Goal: Task Accomplishment & Management: Manage account settings

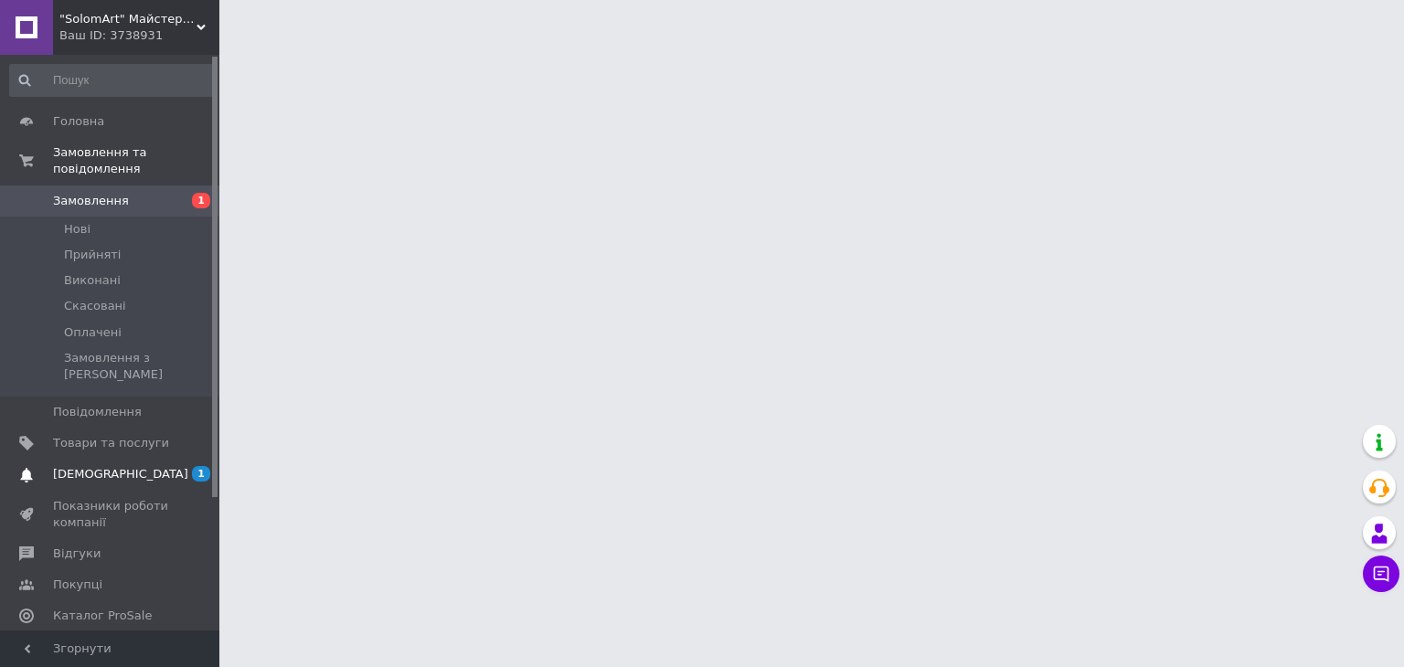
click at [157, 466] on span "[DEMOGRAPHIC_DATA]" at bounding box center [111, 474] width 116 height 16
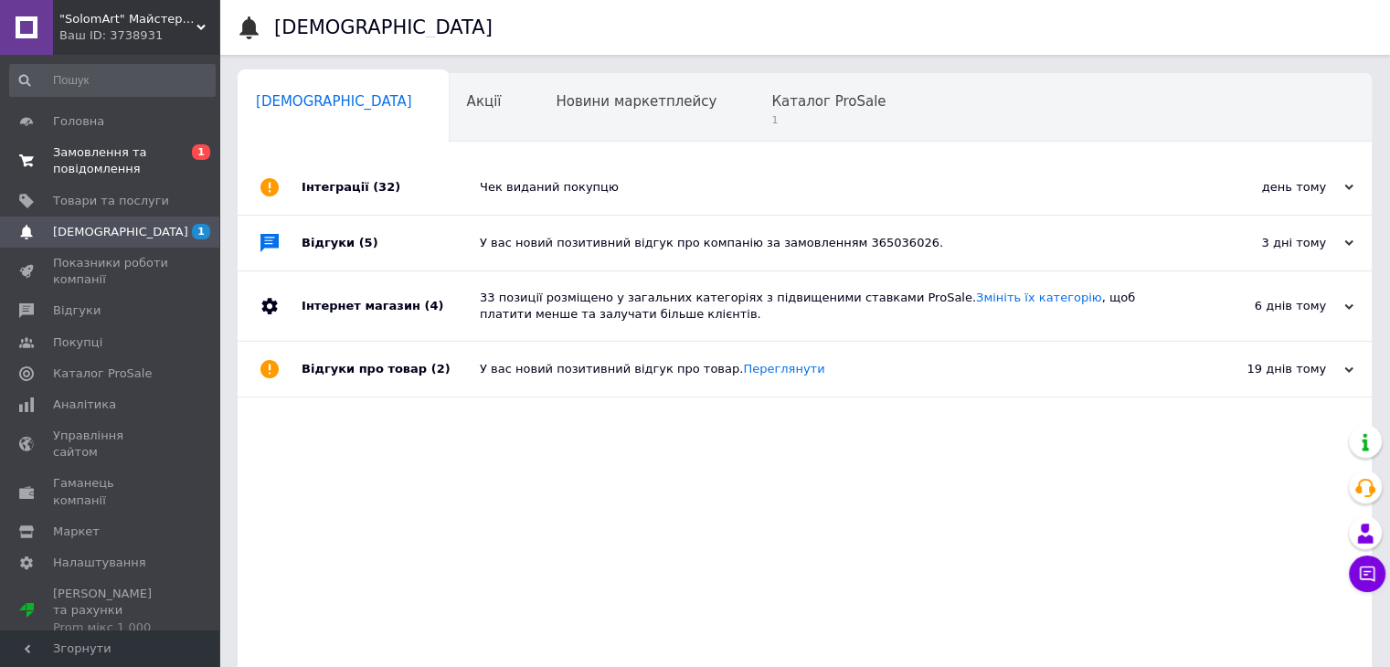
click at [172, 175] on span "0 1" at bounding box center [194, 160] width 50 height 33
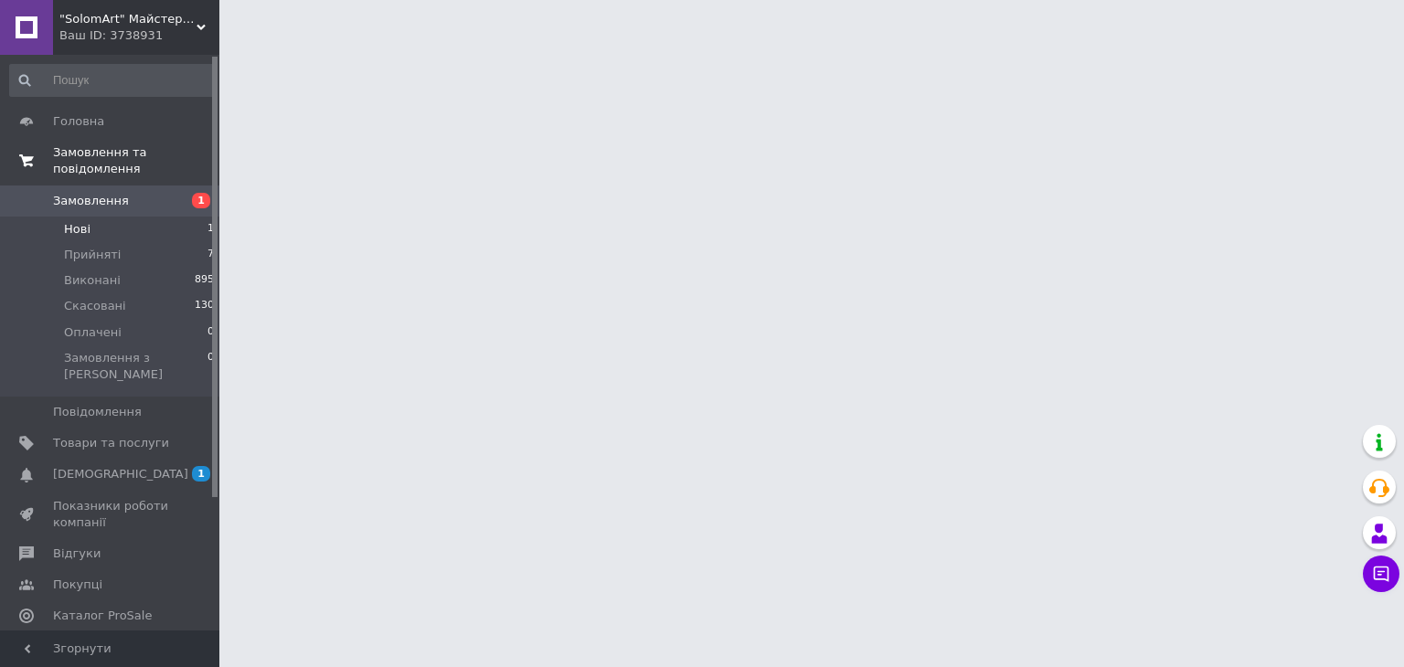
click at [187, 217] on li "Нові 1" at bounding box center [112, 230] width 225 height 26
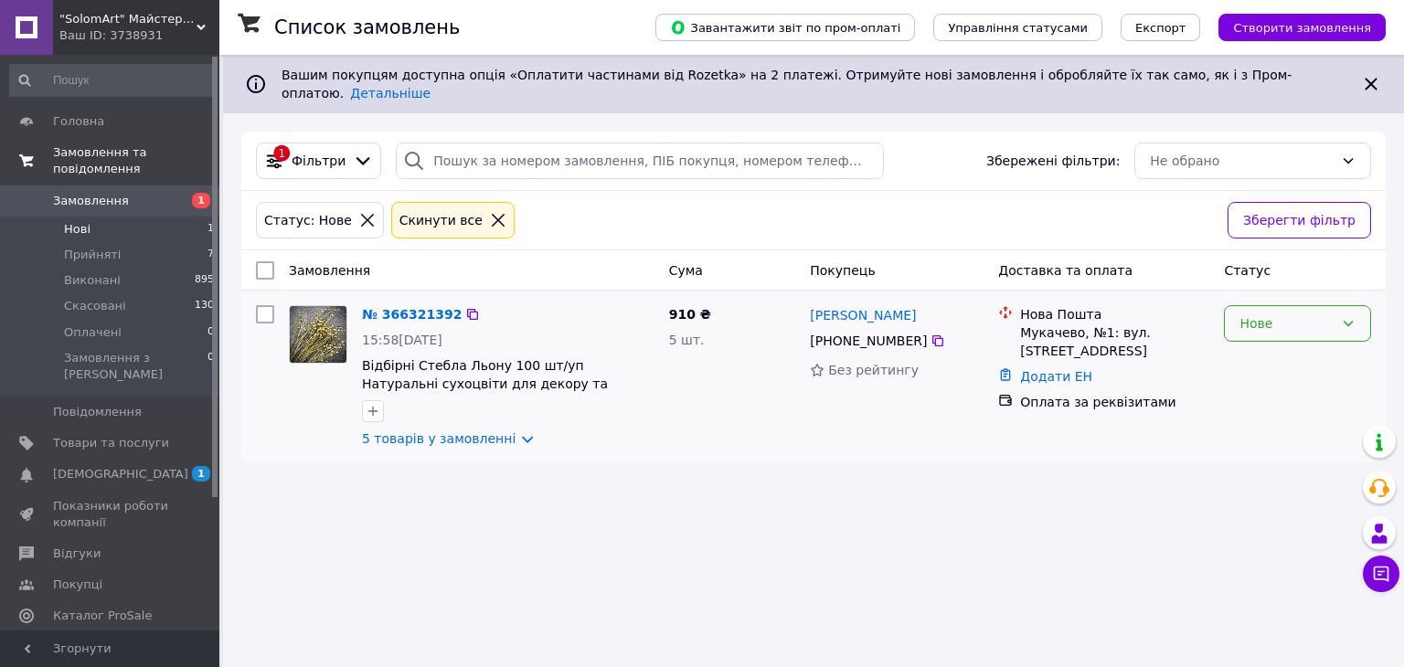
click at [1262, 313] on div "Нове" at bounding box center [1286, 323] width 94 height 20
click at [1277, 335] on li "Прийнято" at bounding box center [1297, 348] width 145 height 33
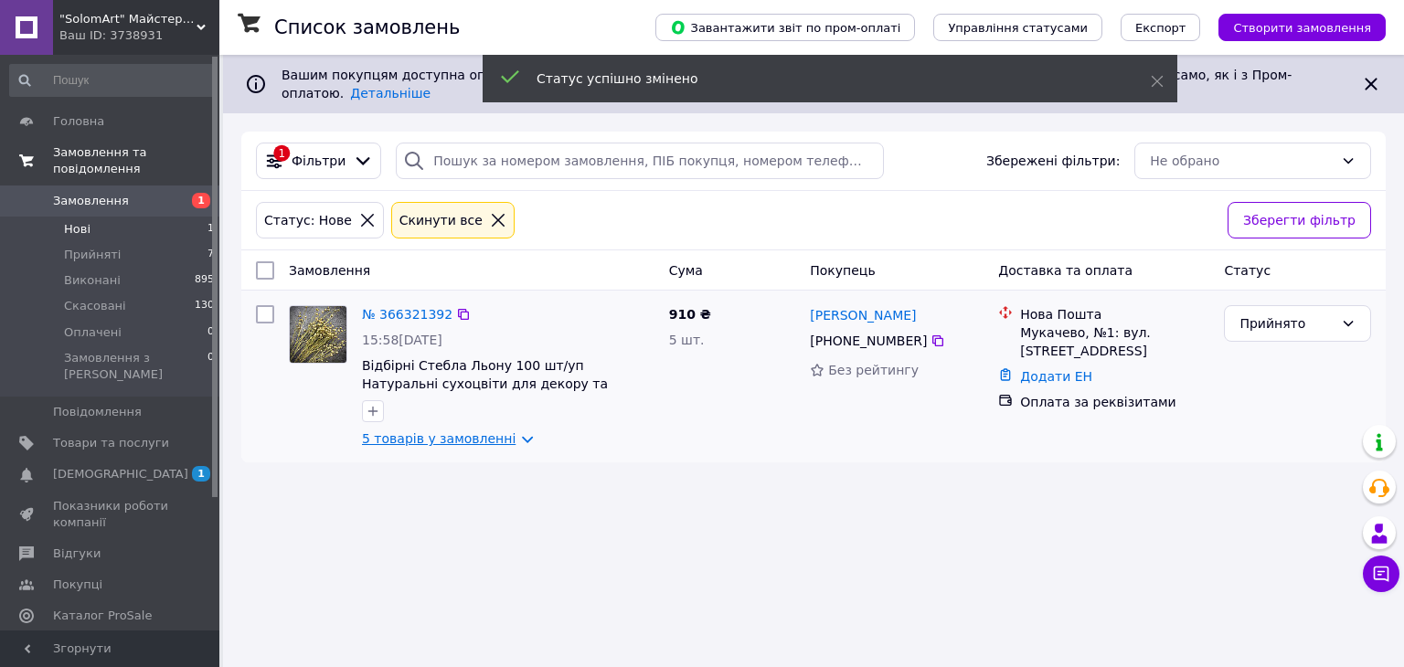
click at [460, 431] on link "5 товарів у замовленні" at bounding box center [439, 438] width 154 height 15
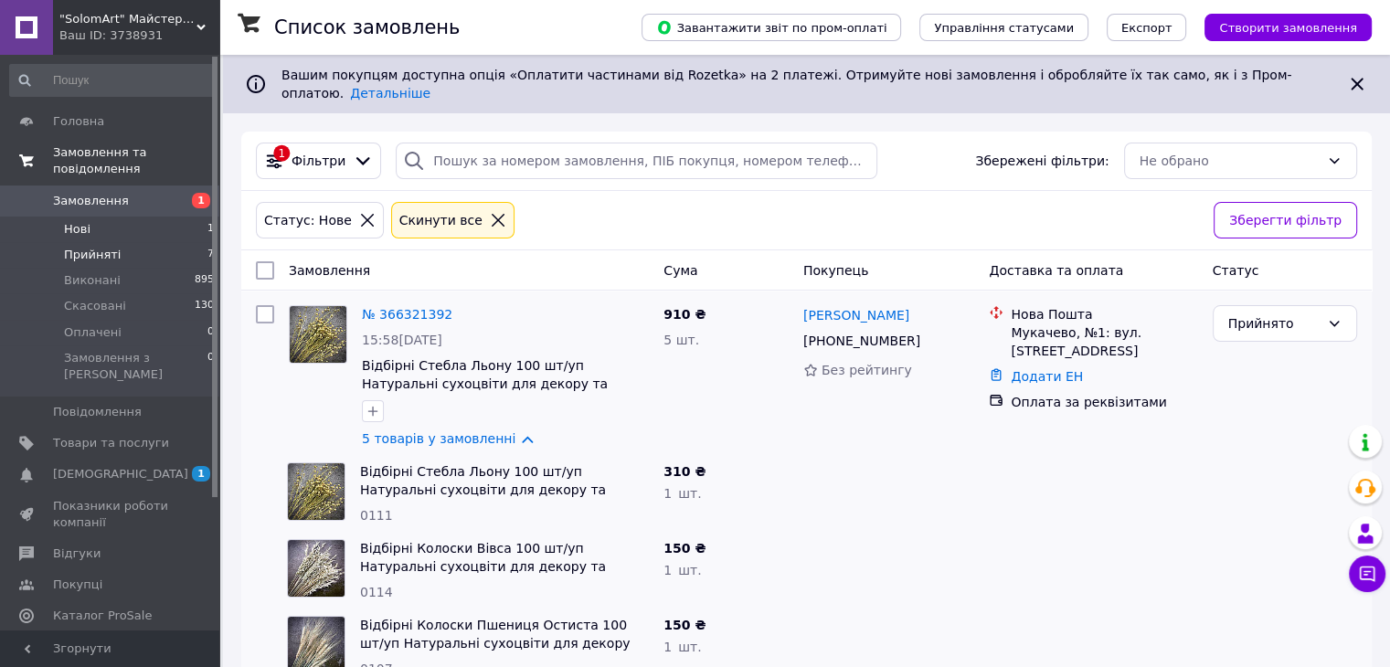
click at [128, 242] on li "Прийняті 7" at bounding box center [112, 255] width 225 height 26
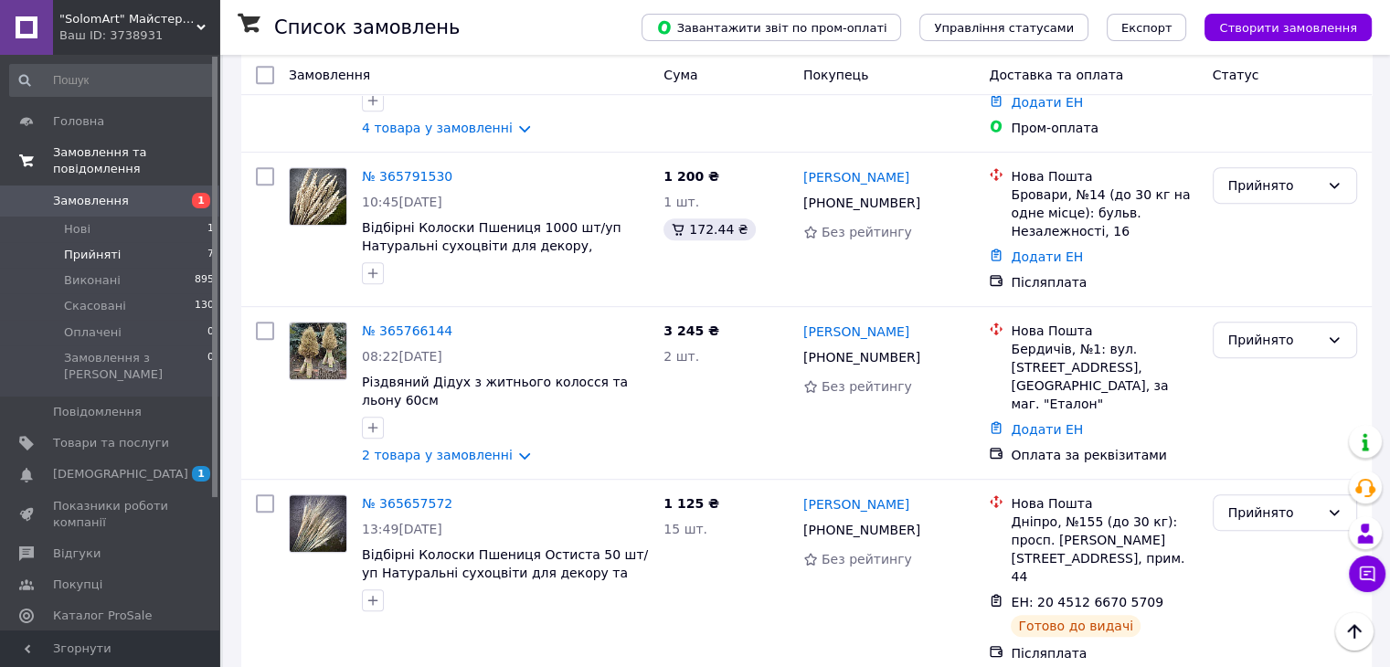
scroll to position [818, 0]
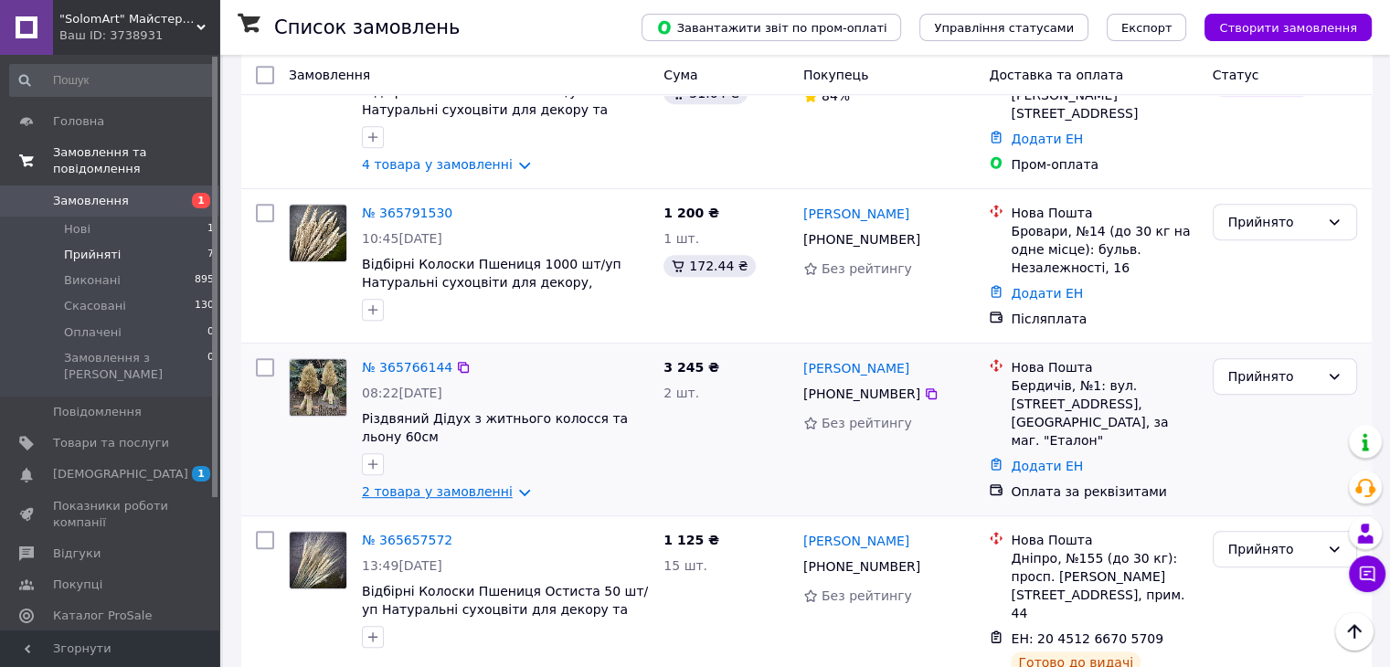
click at [417, 487] on link "2 товара у замовленні" at bounding box center [437, 491] width 151 height 15
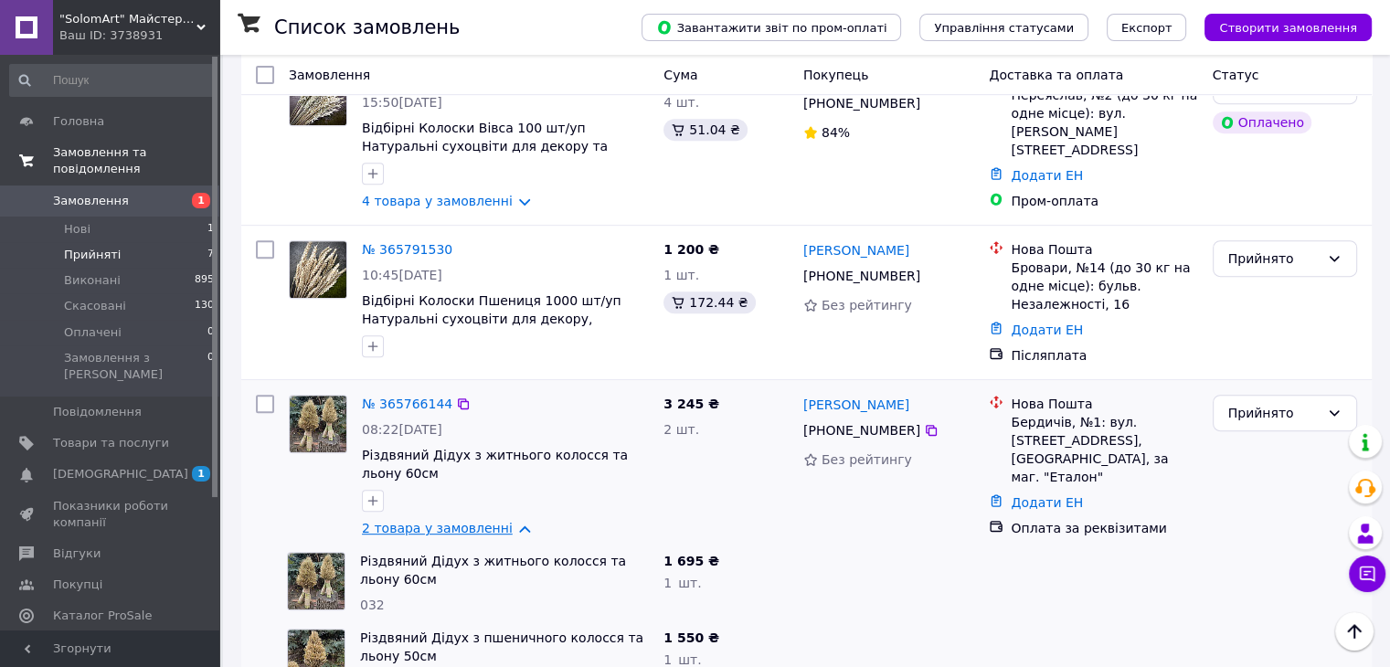
scroll to position [745, 0]
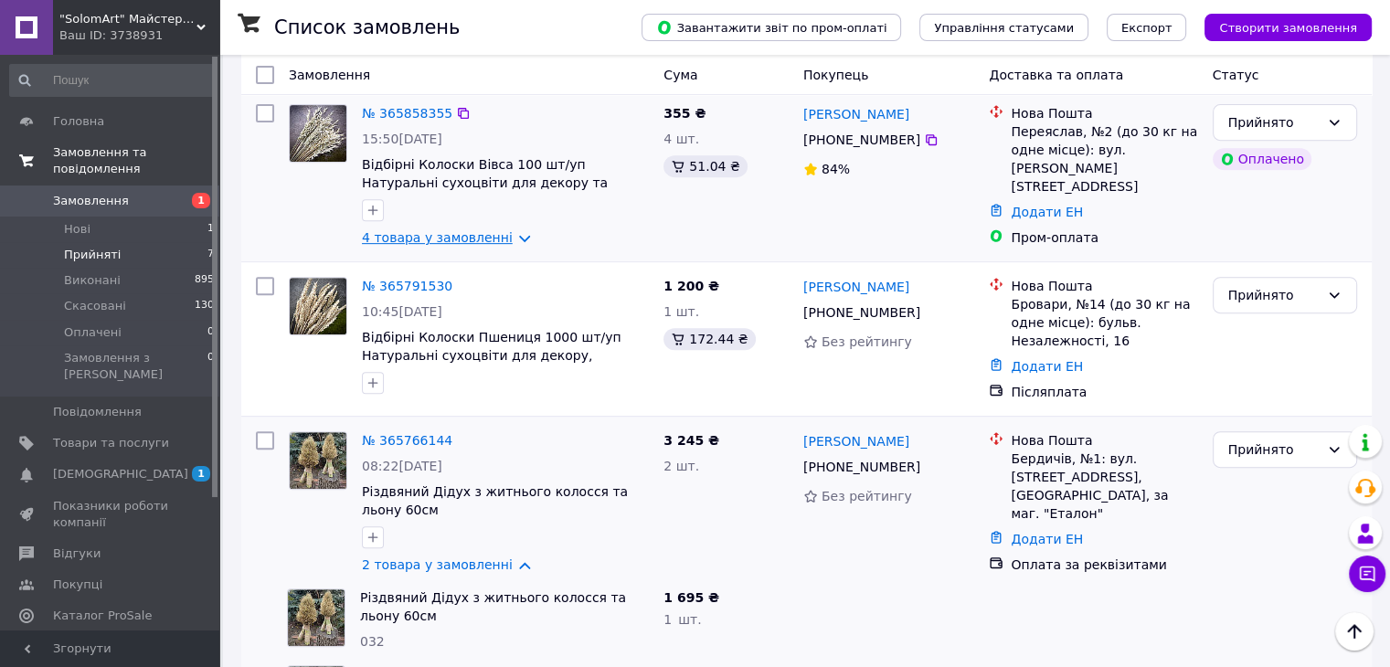
click at [421, 230] on link "4 товара у замовленні" at bounding box center [437, 237] width 151 height 15
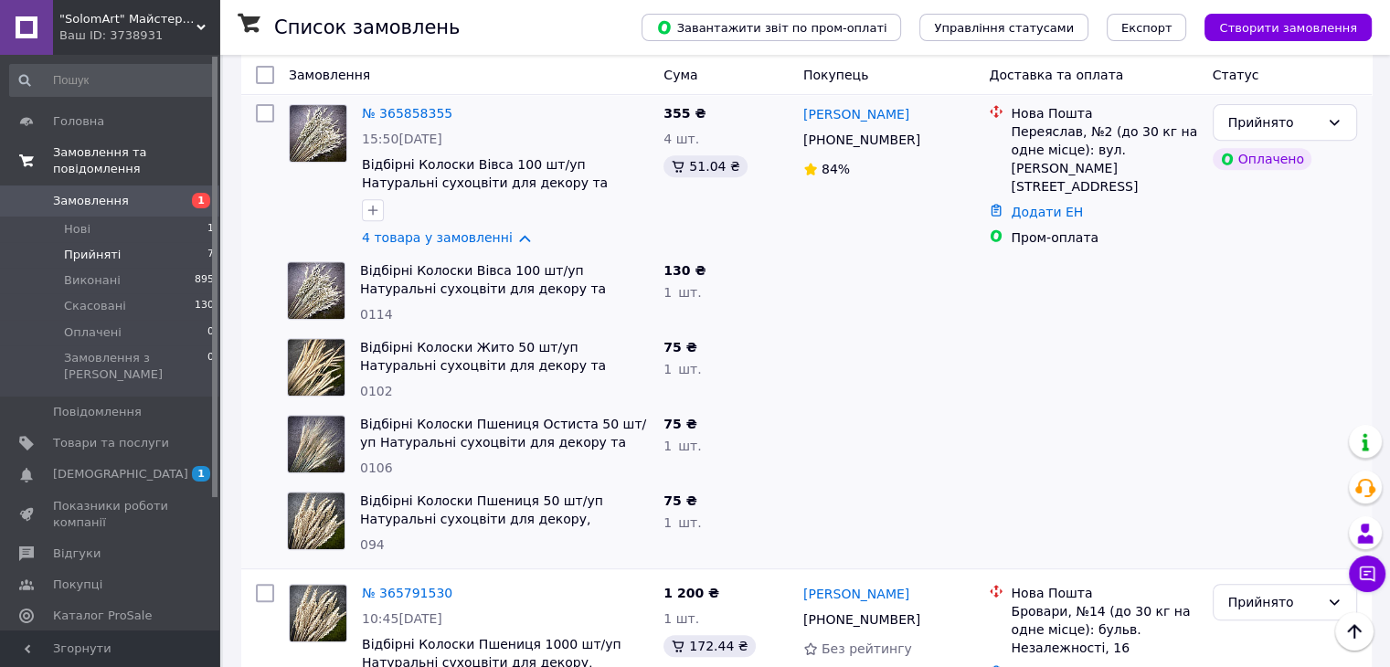
click at [260, 294] on div at bounding box center [264, 292] width 31 height 77
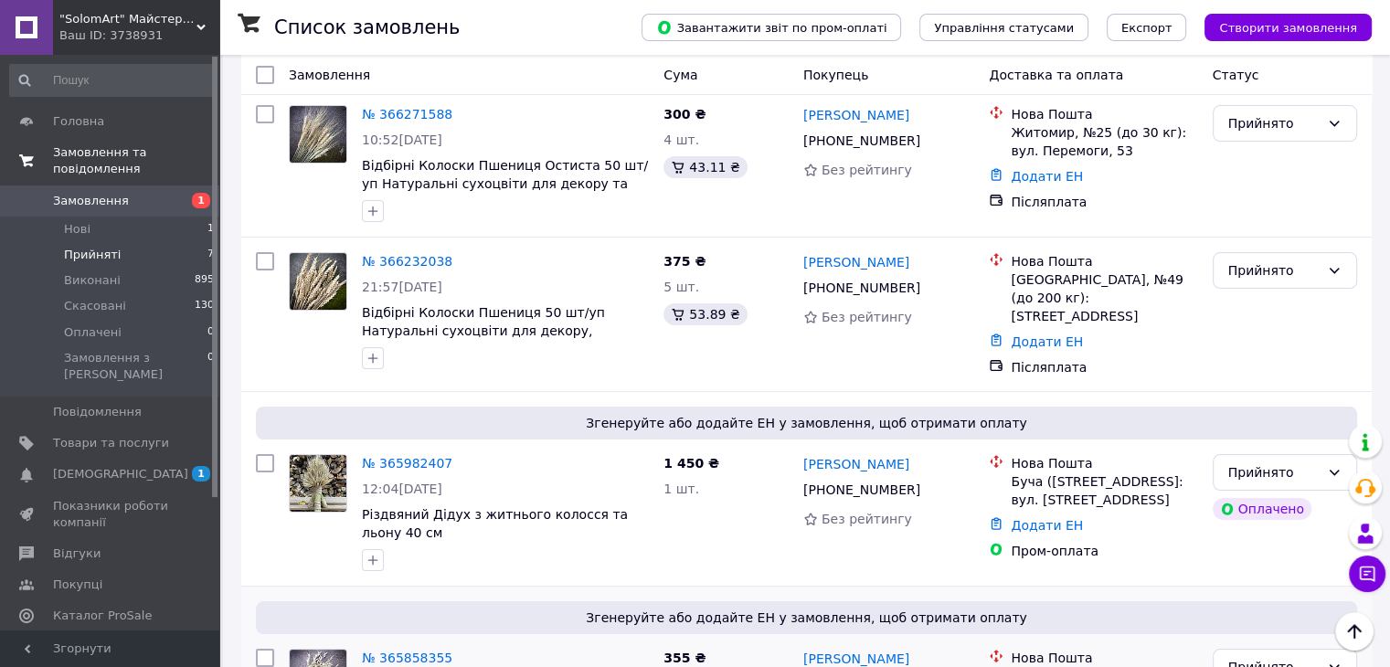
scroll to position [196, 0]
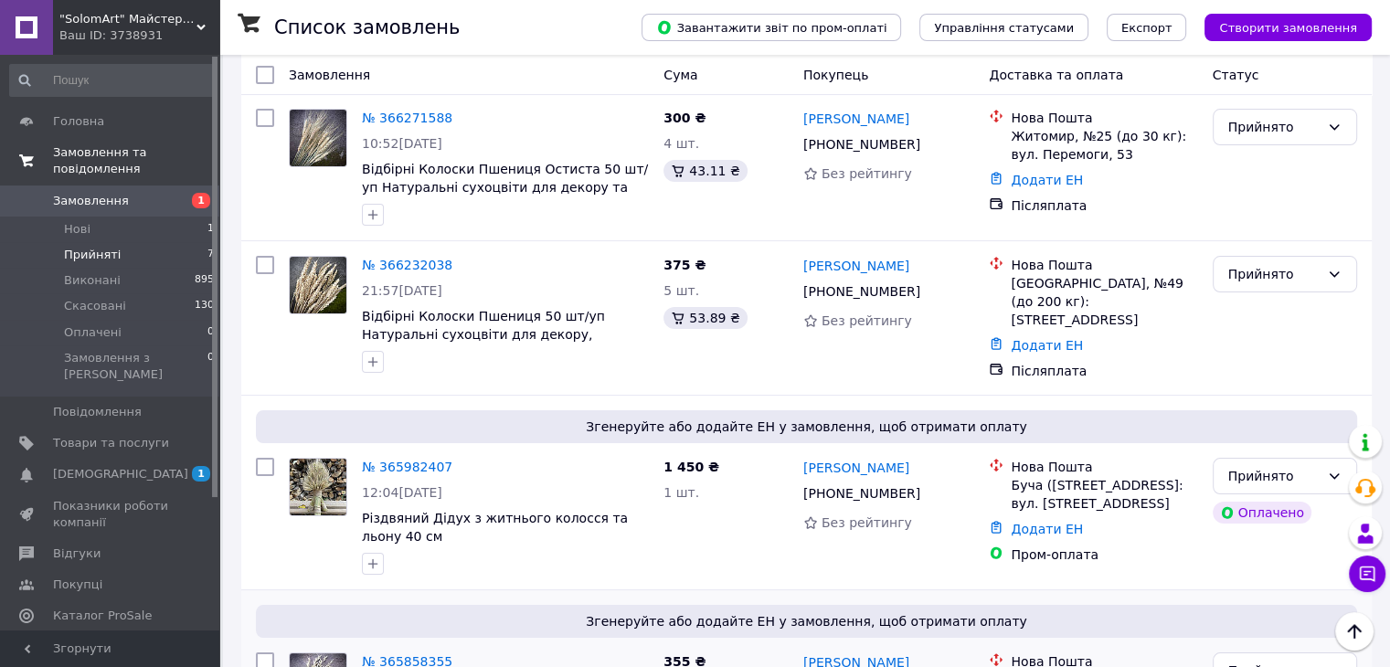
click at [260, 294] on div at bounding box center [265, 318] width 33 height 139
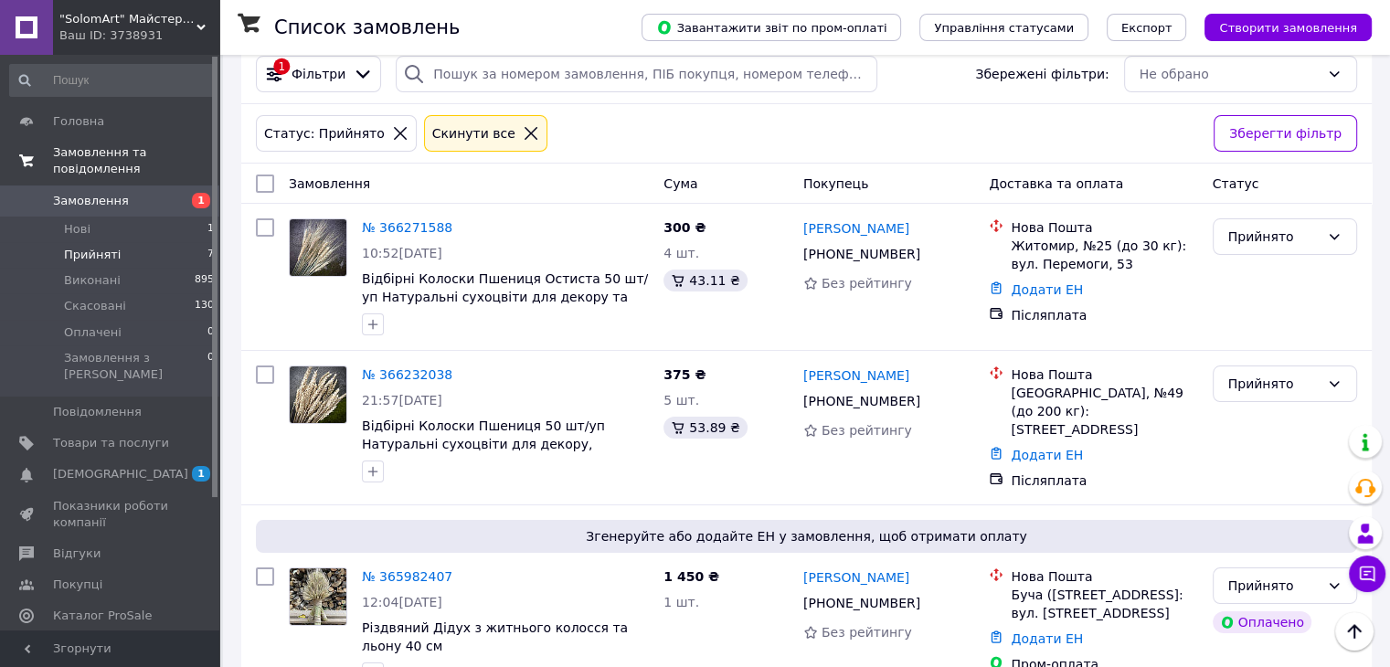
scroll to position [50, 0]
